Goal: Use online tool/utility: Utilize a website feature to perform a specific function

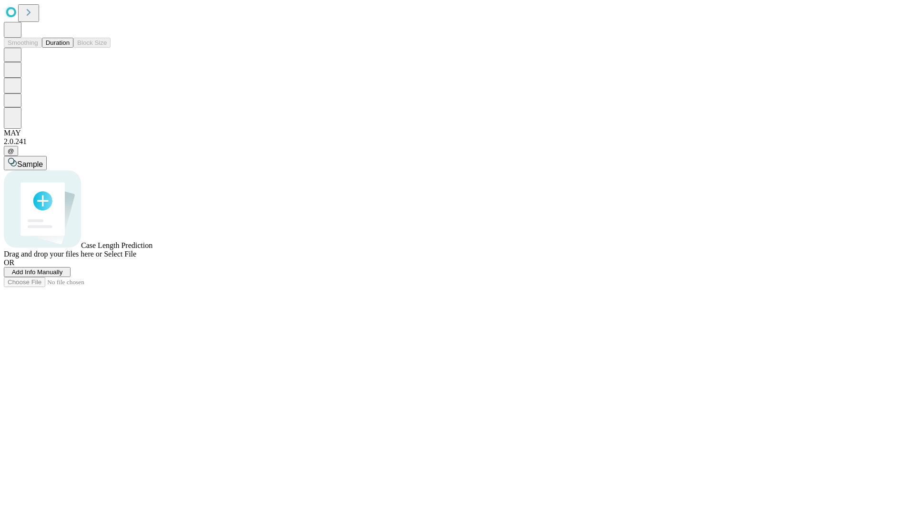
click at [70, 48] on button "Duration" at bounding box center [57, 43] width 31 height 10
click at [136, 258] on span "Select File" at bounding box center [120, 254] width 32 height 8
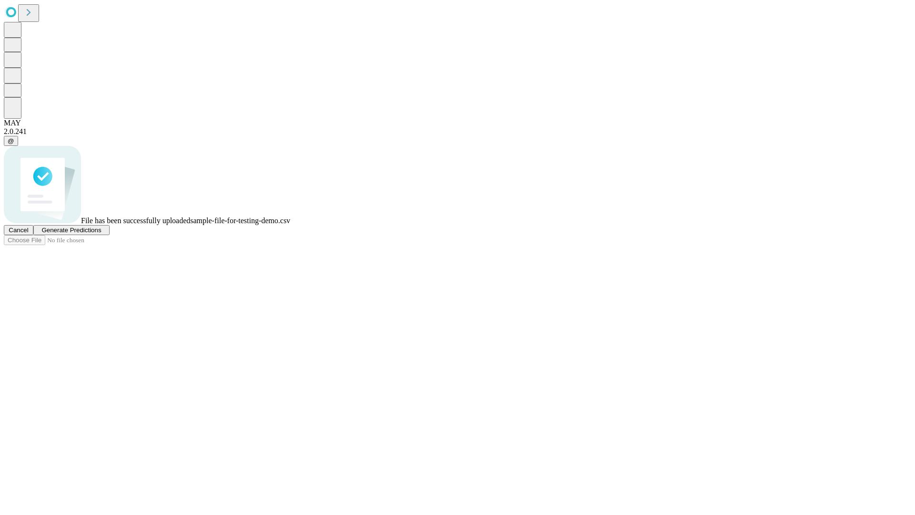
click at [101, 234] on span "Generate Predictions" at bounding box center [71, 229] width 60 height 7
